Goal: Navigation & Orientation: Find specific page/section

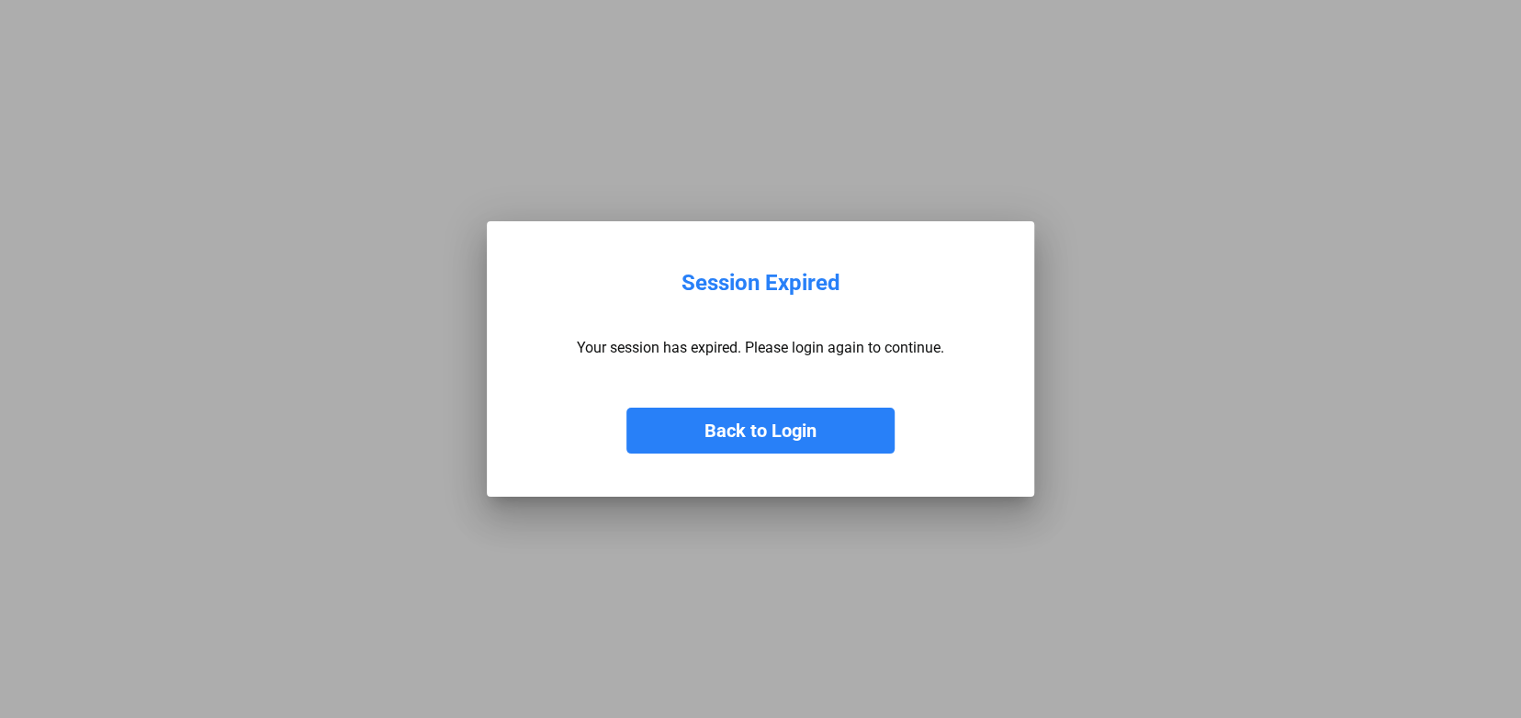
click at [806, 426] on button "Back to Login" at bounding box center [761, 431] width 268 height 46
